Goal: Manage account settings

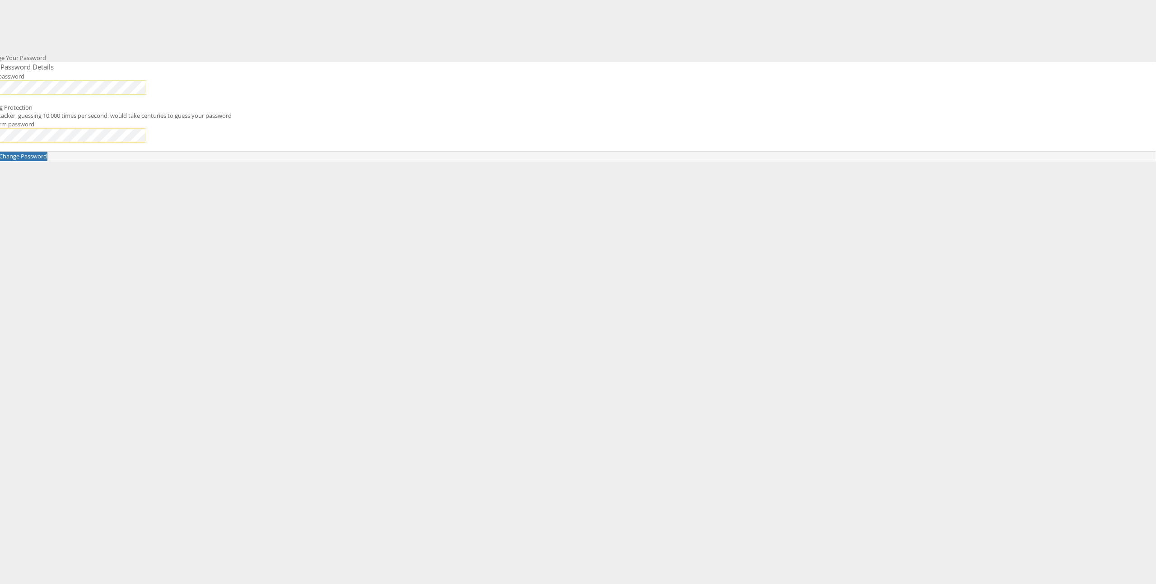
click at [472, 150] on div "Change Your Password New Password Details New password Strong Protection An att…" at bounding box center [621, 158] width 1070 height 226
click at [470, 150] on div "Change Your Password New Password Details New password Strong Protection An att…" at bounding box center [621, 158] width 1070 height 226
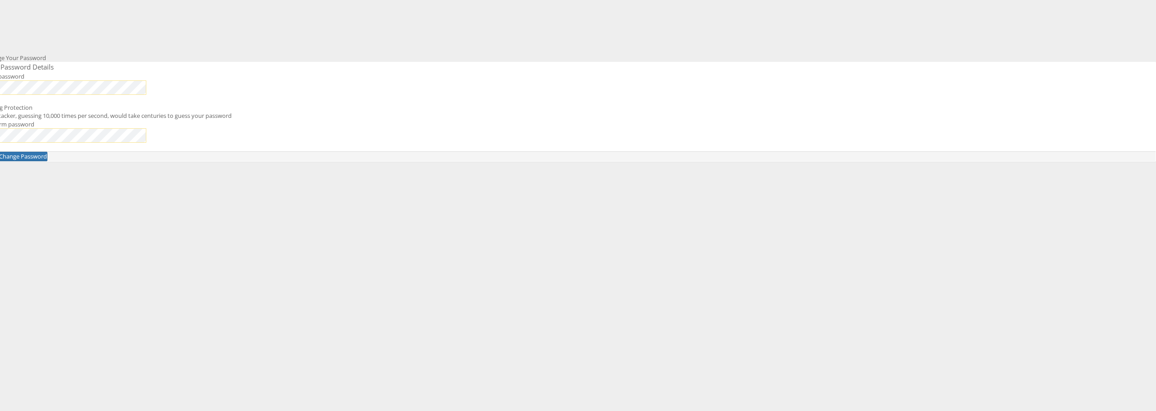
drag, startPoint x: 527, startPoint y: 142, endPoint x: 465, endPoint y: 151, distance: 62.5
click at [465, 151] on div "Change Your Password New Password Details New password Strong Protection An att…" at bounding box center [621, 158] width 1070 height 226
drag, startPoint x: 729, startPoint y: 244, endPoint x: 721, endPoint y: 243, distance: 8.2
click at [724, 243] on div "Change Your Password New Password Details New password Strong Protection An att…" at bounding box center [621, 158] width 1070 height 226
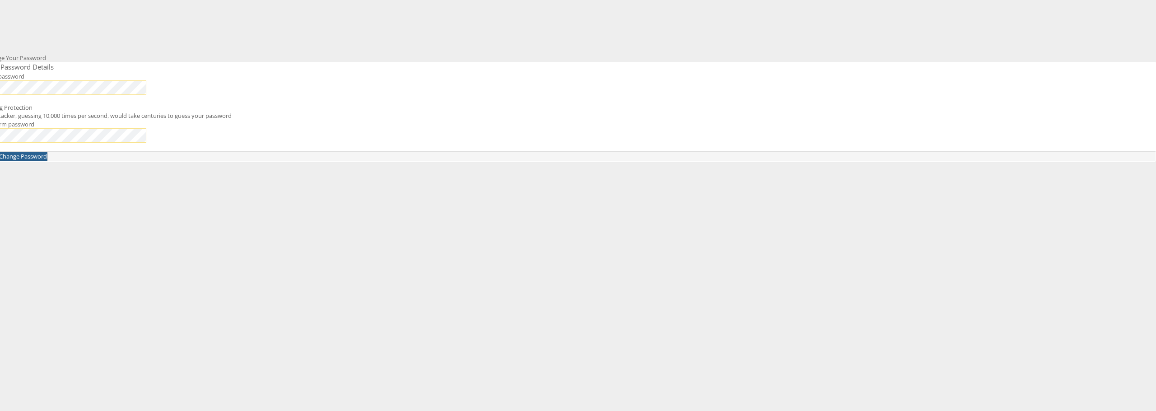
click at [47, 161] on button "Change Password" at bounding box center [23, 156] width 49 height 9
click at [476, 150] on div "Change Your Password New Password Details New password Strong Protection An att…" at bounding box center [621, 158] width 1070 height 226
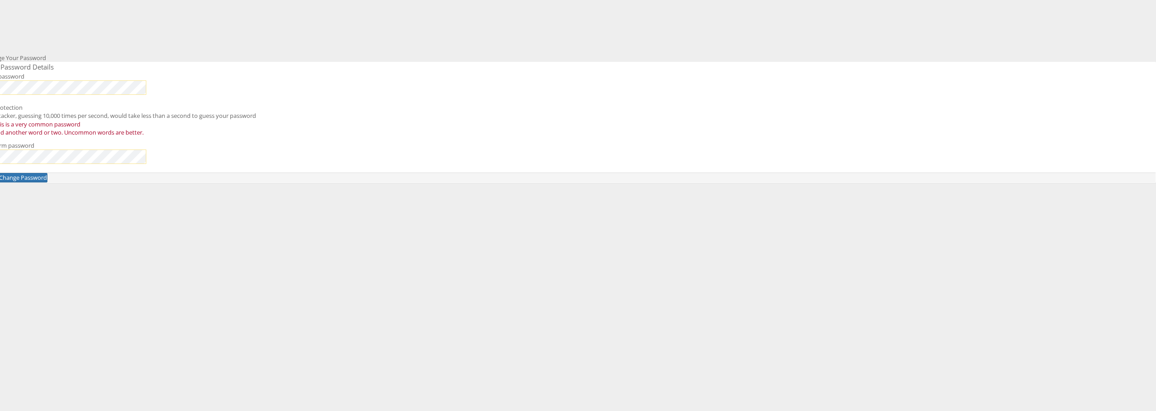
click at [457, 153] on div "Change Your Password New Password Details New password No Protection An attacke…" at bounding box center [621, 158] width 1070 height 226
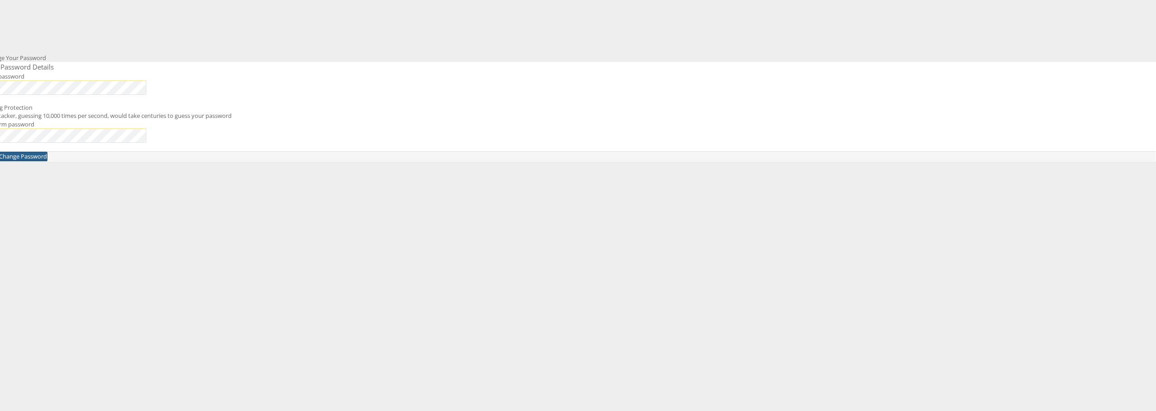
click at [47, 161] on button "Change Password" at bounding box center [23, 156] width 49 height 9
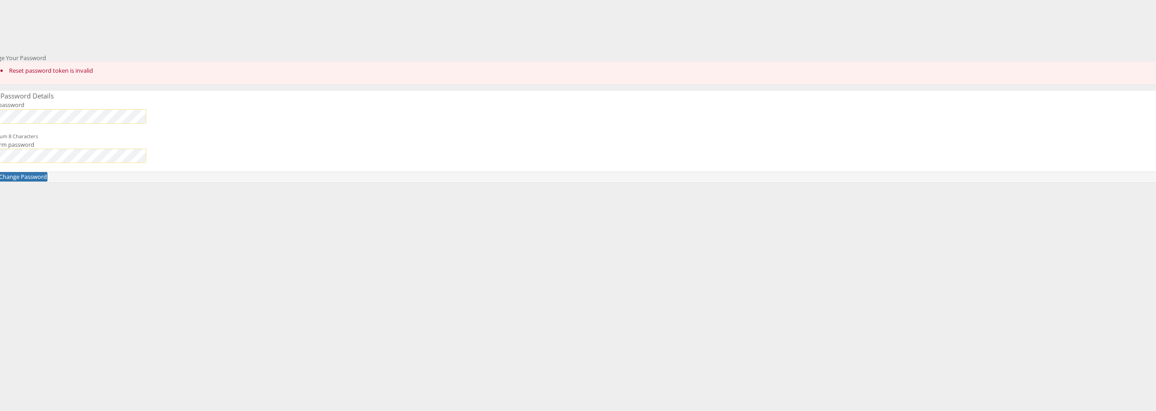
drag, startPoint x: 254, startPoint y: 123, endPoint x: 228, endPoint y: 101, distance: 34.3
click at [248, 118] on div "Change Your Password Reset password token is invalid New Password Details New p…" at bounding box center [621, 158] width 1070 height 226
click at [316, 271] on div "Change Your Password Reset password token is invalid New Password Details New p…" at bounding box center [621, 158] width 1070 height 226
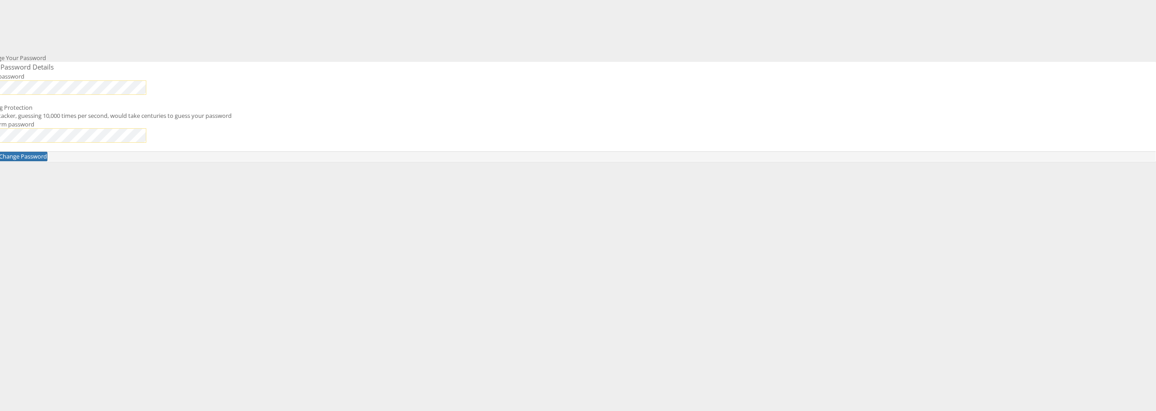
click at [0, 152] on button "Change Password" at bounding box center [23, 156] width 49 height 9
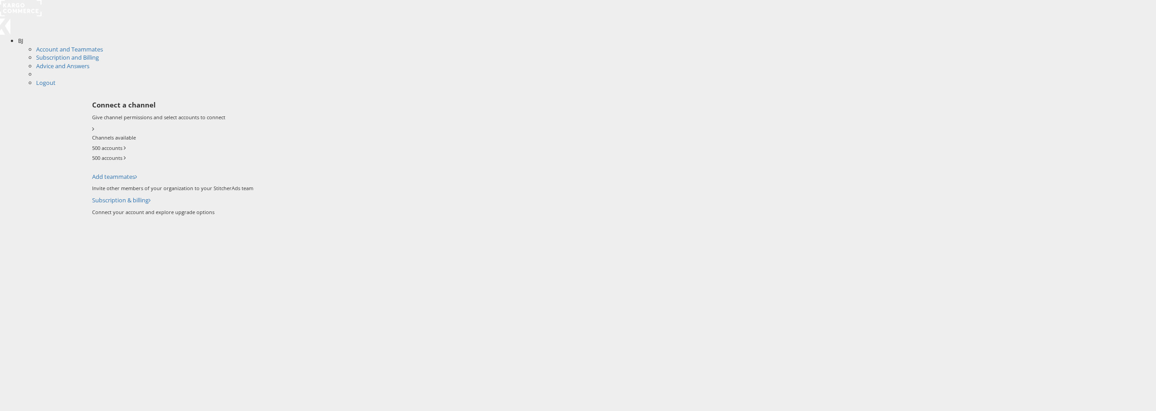
click at [513, 144] on div "500 accounts" at bounding box center [620, 149] width 1057 height 10
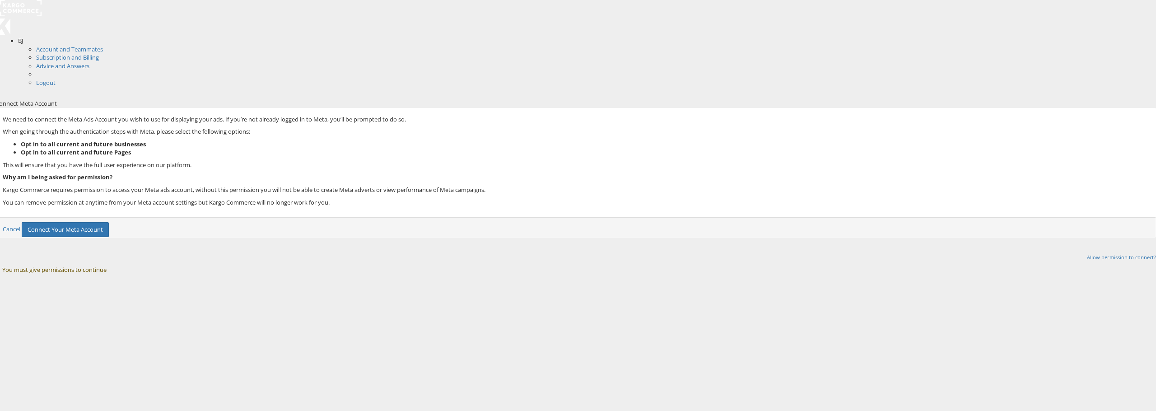
drag, startPoint x: 351, startPoint y: 121, endPoint x: 237, endPoint y: 21, distance: 152.0
click at [351, 121] on div "Connect Meta Account We need to connect the Meta Ads Account you wish to use fo…" at bounding box center [621, 204] width 1070 height 226
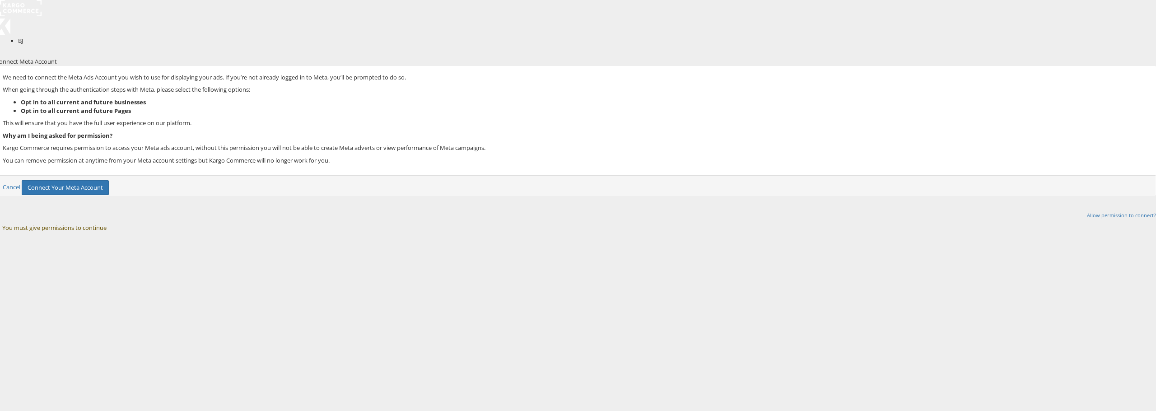
drag, startPoint x: 195, startPoint y: 88, endPoint x: 80, endPoint y: 0, distance: 144.6
click at [193, 86] on body "BJ Account and Teammates Subscription and Billing Advice and Answers Logout Con…" at bounding box center [578, 137] width 1156 height 275
